Goal: Information Seeking & Learning: Learn about a topic

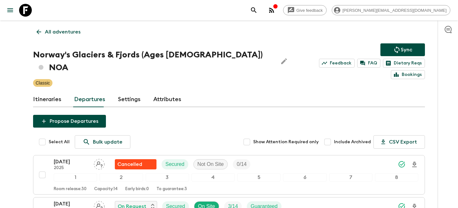
scroll to position [54, 0]
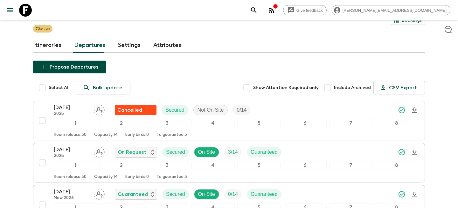
click at [31, 11] on icon at bounding box center [25, 10] width 13 height 13
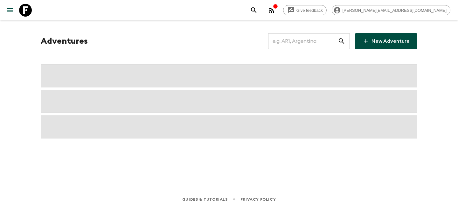
click at [304, 39] on input "text" at bounding box center [303, 41] width 70 height 18
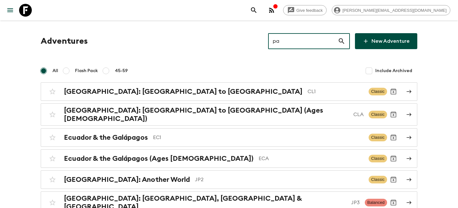
type input "pa1"
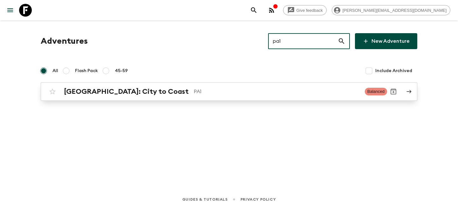
click at [130, 96] on div "Panama: City to Coast PA1 Balanced" at bounding box center [216, 91] width 341 height 13
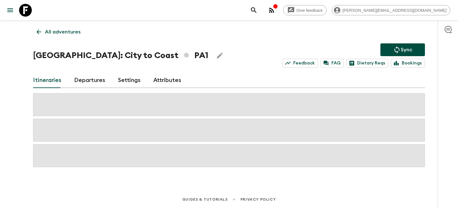
click at [88, 80] on link "Departures" at bounding box center [89, 80] width 31 height 15
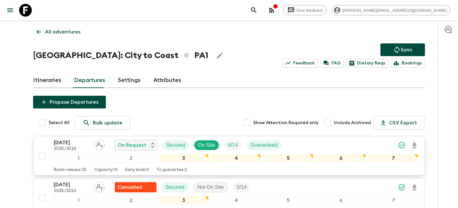
click at [73, 145] on p "13 Sep 2025" at bounding box center [71, 142] width 35 height 8
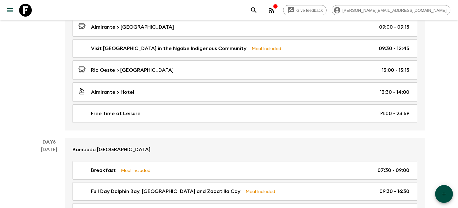
scroll to position [714, 0]
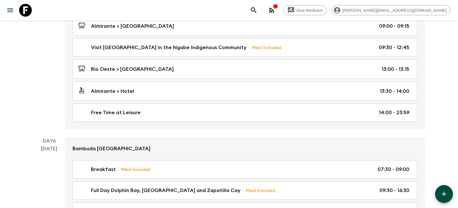
click at [23, 11] on icon at bounding box center [25, 10] width 13 height 13
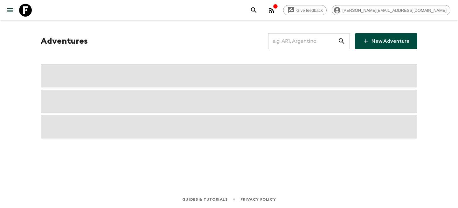
click at [10, 9] on icon "menu" at bounding box center [10, 10] width 8 height 8
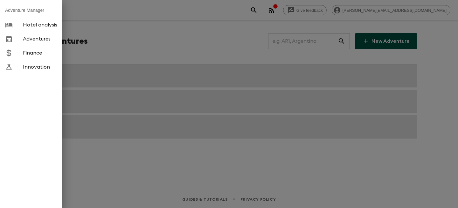
click at [35, 25] on span "Hotel analysis" at bounding box center [40, 25] width 34 height 6
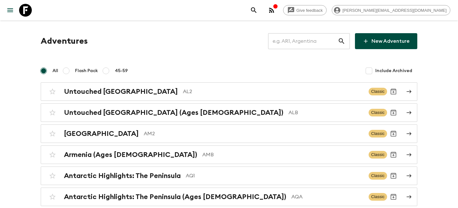
click at [10, 5] on button "menu" at bounding box center [10, 10] width 13 height 13
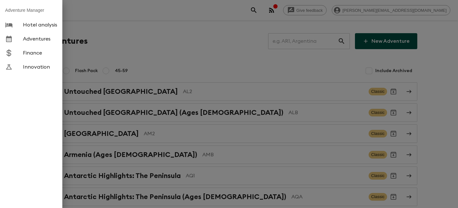
click at [24, 21] on link "Hotel analysis" at bounding box center [31, 25] width 62 height 14
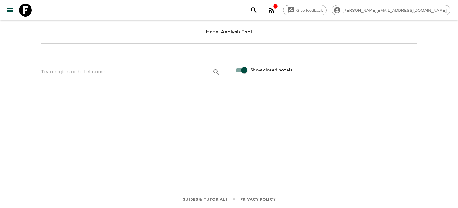
click at [79, 70] on input "text" at bounding box center [124, 72] width 167 height 10
type input "mapi"
click at [216, 71] on icon "button" at bounding box center [217, 72] width 8 height 8
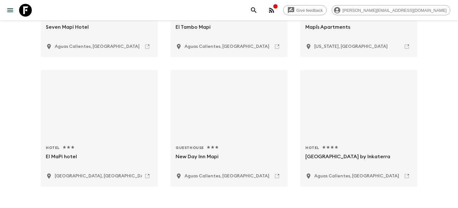
scroll to position [303, 0]
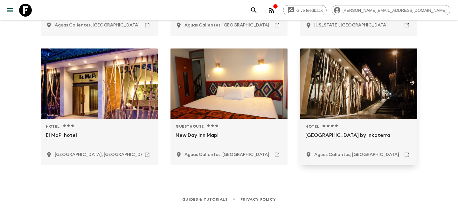
click at [346, 138] on p "[GEOGRAPHIC_DATA] by Inkaterra" at bounding box center [359, 138] width 107 height 15
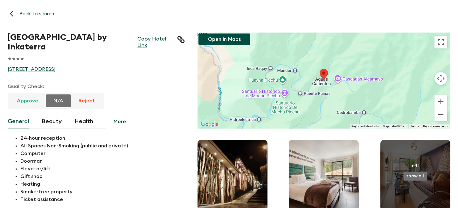
click at [25, 7] on div "Back to search El MaPi Hotel by Inkaterra Copy Hotel Link 1 Star 2 Stars 3 Star…" at bounding box center [229, 104] width 458 height 208
click at [26, 15] on button "Back to search" at bounding box center [33, 14] width 50 height 12
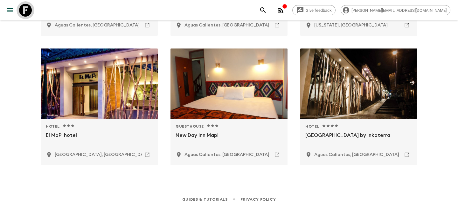
click at [25, 11] on icon at bounding box center [25, 10] width 13 height 13
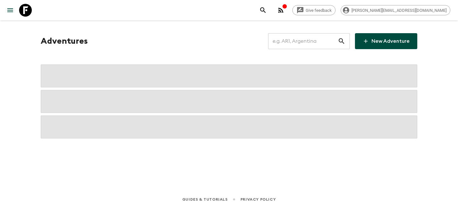
click at [302, 43] on input "text" at bounding box center [303, 41] width 70 height 18
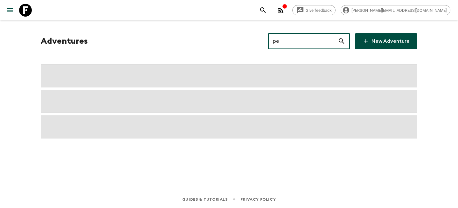
type input "pe1"
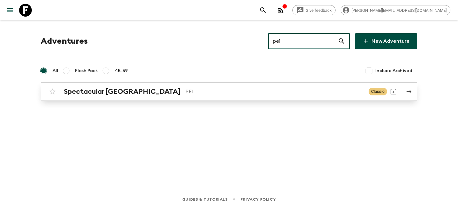
click at [113, 94] on h2 "Spectacular [GEOGRAPHIC_DATA]" at bounding box center [122, 91] width 117 height 8
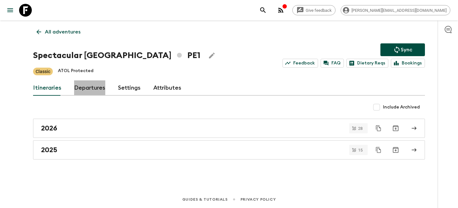
click at [94, 88] on link "Departures" at bounding box center [89, 87] width 31 height 15
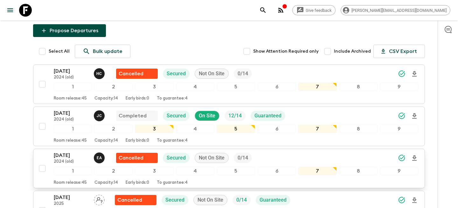
scroll to position [74, 0]
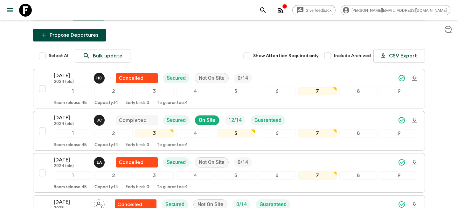
click at [333, 56] on input "Include Archived" at bounding box center [327, 55] width 13 height 13
checkbox input "true"
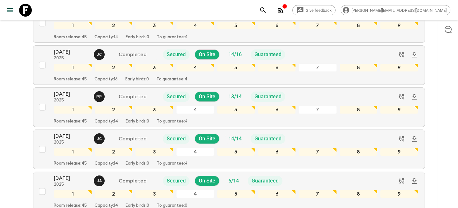
scroll to position [3300, 0]
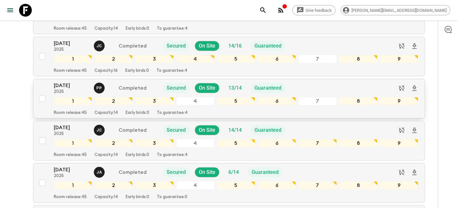
click at [66, 88] on p "[DATE]" at bounding box center [71, 85] width 35 height 8
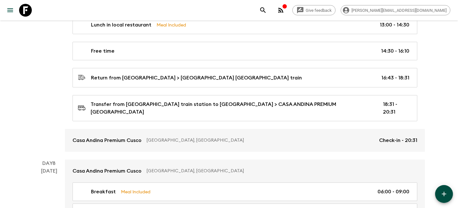
scroll to position [1124, 0]
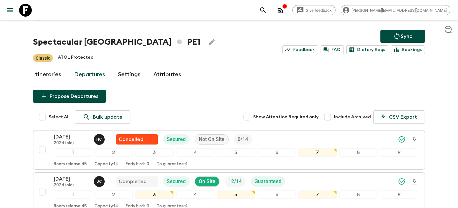
scroll to position [6, 0]
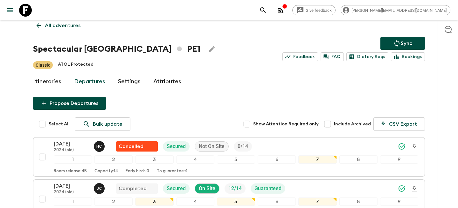
click at [332, 125] on input "Include Archived" at bounding box center [327, 123] width 13 height 13
checkbox input "true"
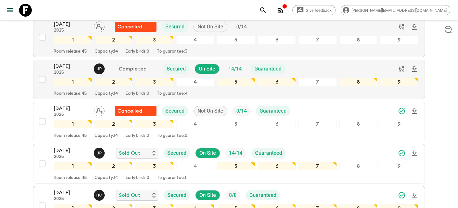
scroll to position [3654, 0]
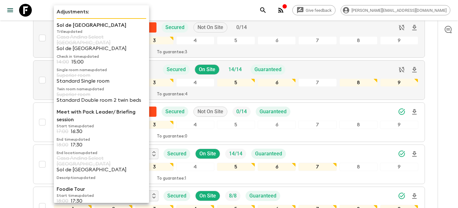
click at [61, 67] on p "Single room name updated" at bounding box center [102, 69] width 90 height 5
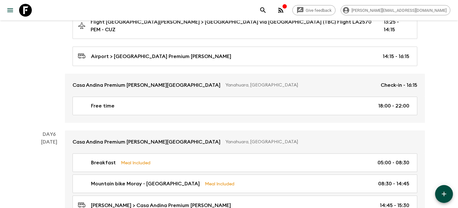
scroll to position [696, 0]
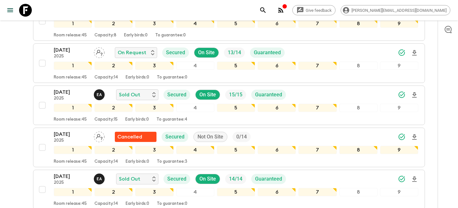
scroll to position [341, 0]
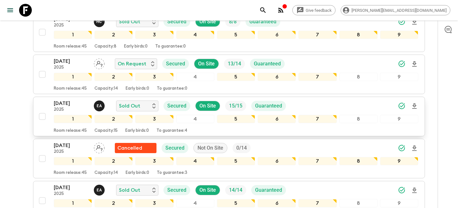
click at [79, 106] on p "[DATE]" at bounding box center [71, 103] width 35 height 8
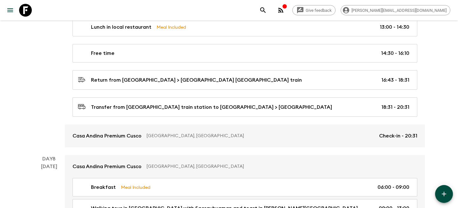
scroll to position [1119, 0]
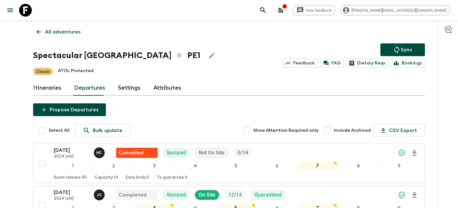
click at [24, 5] on icon at bounding box center [25, 10] width 13 height 13
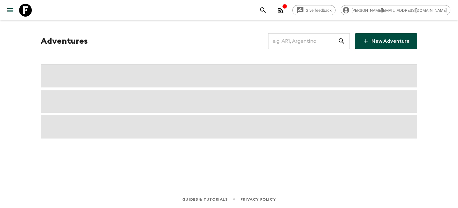
click at [314, 41] on input "text" at bounding box center [303, 41] width 70 height 18
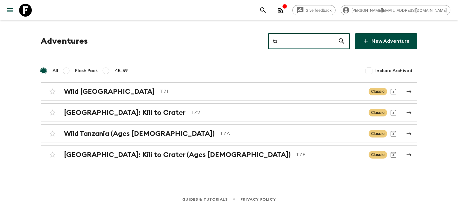
type input "tz1"
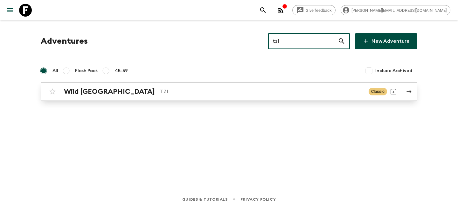
click at [86, 89] on h2 "Wild [GEOGRAPHIC_DATA]" at bounding box center [109, 91] width 91 height 8
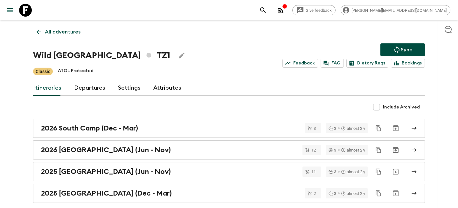
click at [93, 81] on link "Departures" at bounding box center [89, 87] width 31 height 15
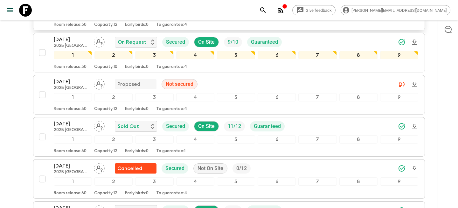
scroll to position [532, 0]
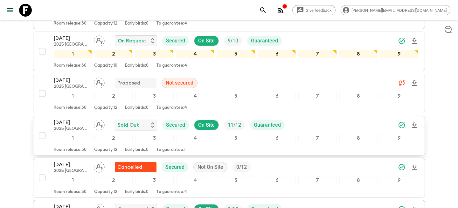
click at [78, 123] on p "[DATE]" at bounding box center [71, 122] width 35 height 8
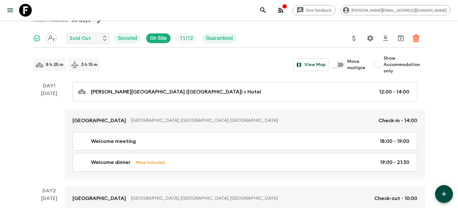
scroll to position [41, 0]
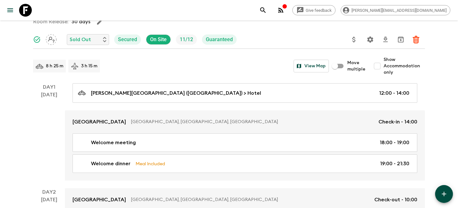
click at [381, 69] on input "Show Accommodation only" at bounding box center [377, 66] width 13 height 13
checkbox input "true"
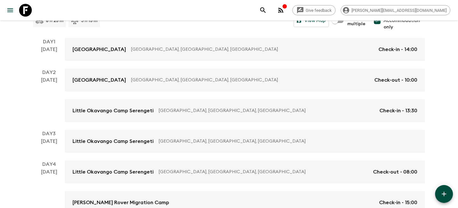
scroll to position [94, 0]
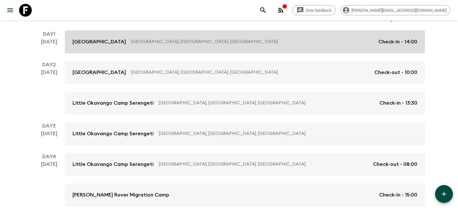
click at [251, 40] on p "[GEOGRAPHIC_DATA], [GEOGRAPHIC_DATA], [GEOGRAPHIC_DATA]" at bounding box center [252, 42] width 243 height 6
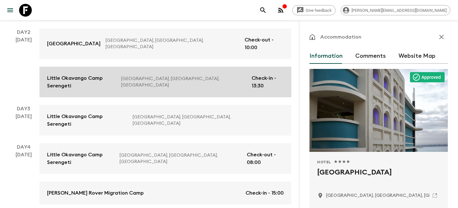
scroll to position [135, 0]
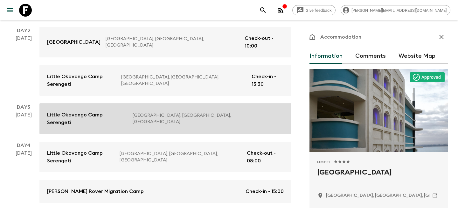
click at [152, 112] on p "[GEOGRAPHIC_DATA], [GEOGRAPHIC_DATA], [GEOGRAPHIC_DATA]" at bounding box center [206, 118] width 146 height 13
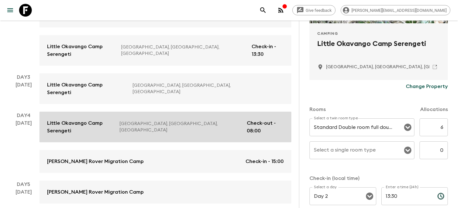
scroll to position [180, 0]
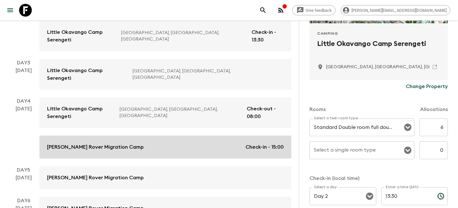
click at [124, 143] on div "[PERSON_NAME] Rover Migration Camp Check-in - 15:00" at bounding box center [165, 147] width 237 height 8
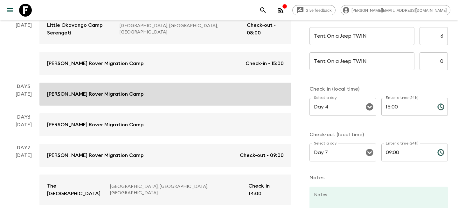
scroll to position [310, 0]
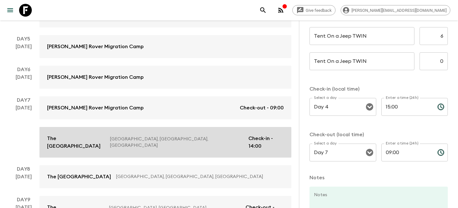
click at [105, 134] on p "The [GEOGRAPHIC_DATA]" at bounding box center [76, 141] width 58 height 15
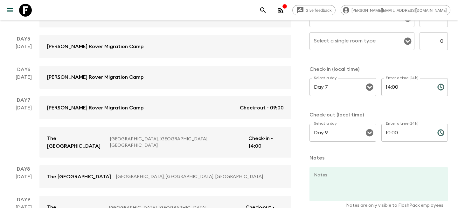
scroll to position [271, 0]
